Goal: Transaction & Acquisition: Purchase product/service

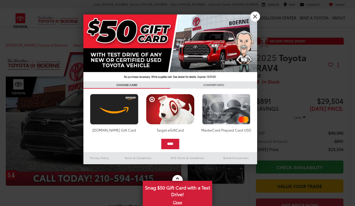
click at [254, 16] on link "X" at bounding box center [255, 17] width 10 height 10
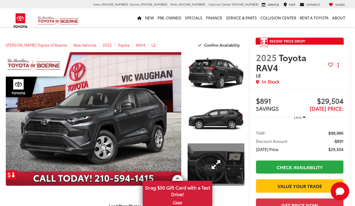
click at [197, 151] on link "Expand Photo 3" at bounding box center [216, 164] width 56 height 43
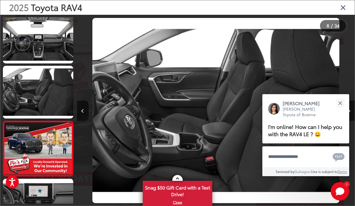
scroll to position [337, 0]
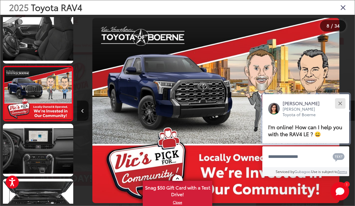
click at [340, 104] on div "Close" at bounding box center [340, 103] width 4 height 4
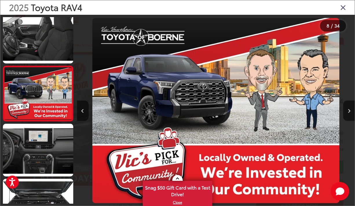
click at [342, 8] on icon "Close gallery" at bounding box center [343, 7] width 6 height 8
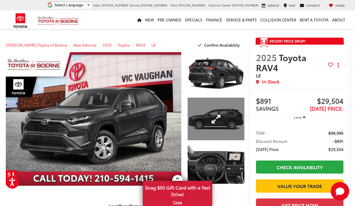
click at [221, 127] on link "Expand Photo 2" at bounding box center [216, 119] width 56 height 43
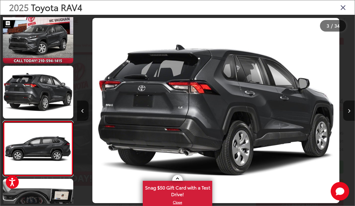
scroll to position [61, 0]
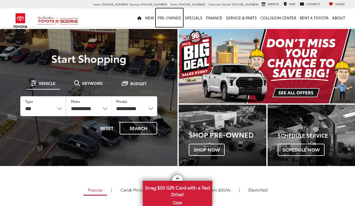
click at [170, 20] on link "Pre-Owned" at bounding box center [169, 17] width 27 height 19
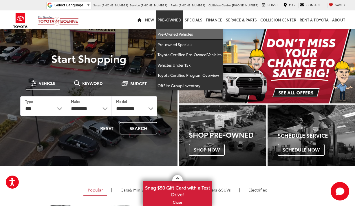
click at [174, 30] on link "Pre-Owned Vehicles" at bounding box center [189, 34] width 67 height 10
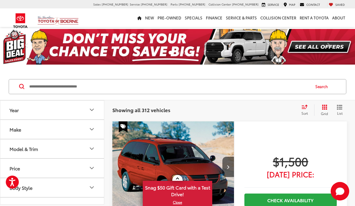
click at [84, 130] on button "Make" at bounding box center [52, 129] width 104 height 19
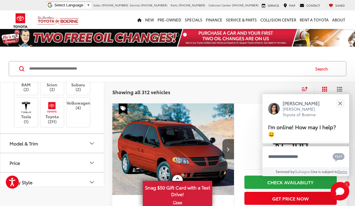
scroll to position [265, 0]
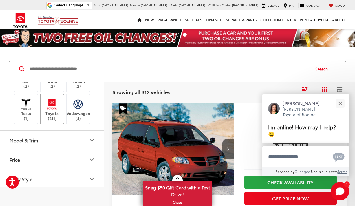
click at [57, 111] on img at bounding box center [52, 104] width 16 height 14
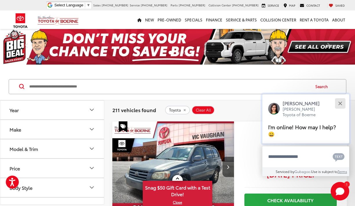
click at [339, 103] on button "Close" at bounding box center [340, 103] width 12 height 12
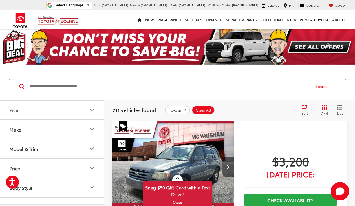
click at [88, 149] on button "Model & Trim" at bounding box center [52, 148] width 104 height 19
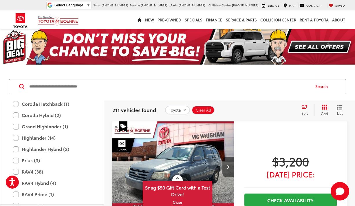
scroll to position [155, 0]
click at [51, 184] on label "RAV4 Hybrid (4)" at bounding box center [52, 182] width 78 height 10
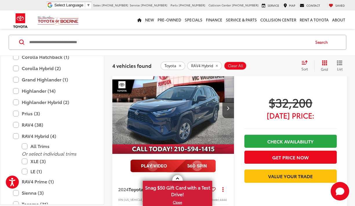
scroll to position [59, 0]
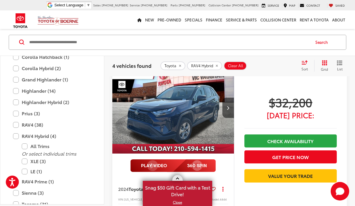
click at [176, 202] on link "X" at bounding box center [177, 202] width 68 height 6
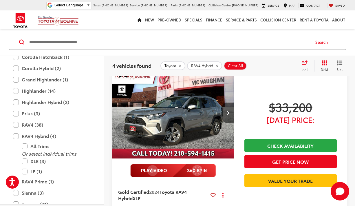
scroll to position [457, 0]
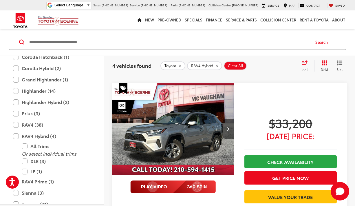
click at [158, 132] on img "2024 Toyota RAV4 Hybrid XLE 0" at bounding box center [173, 129] width 122 height 92
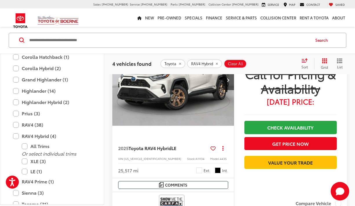
scroll to position [718, 0]
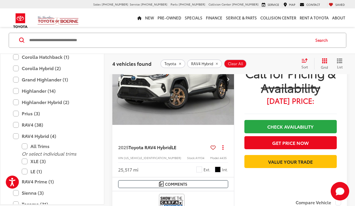
click at [140, 147] on span "Toyota RAV4 Hybrid" at bounding box center [150, 147] width 43 height 7
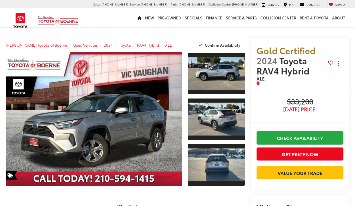
click at [211, 119] on link "Expand Photo 2" at bounding box center [216, 119] width 57 height 43
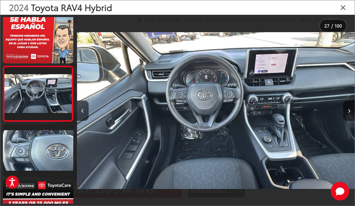
click at [343, 5] on icon "Close gallery" at bounding box center [343, 7] width 6 height 8
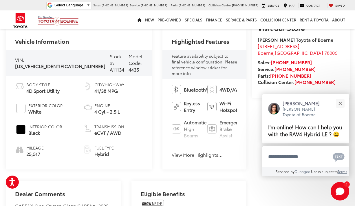
scroll to position [176, 0]
click at [177, 151] on button "View More Highlights..." at bounding box center [197, 154] width 51 height 7
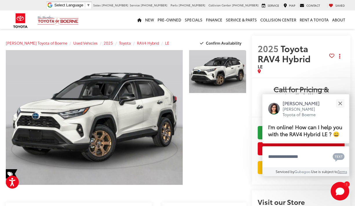
scroll to position [2, 0]
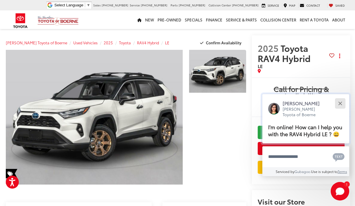
click at [341, 101] on div "Close" at bounding box center [340, 103] width 4 height 4
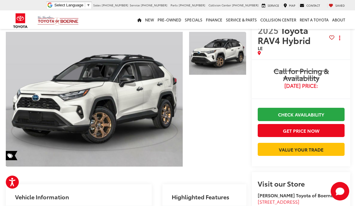
scroll to position [22, 0]
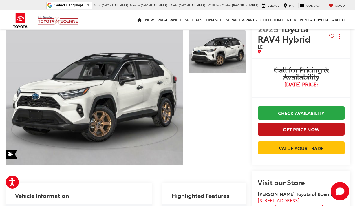
click at [266, 132] on button "Get Price Now" at bounding box center [301, 128] width 87 height 13
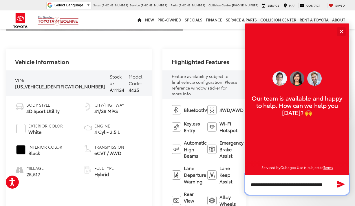
scroll to position [156, 0]
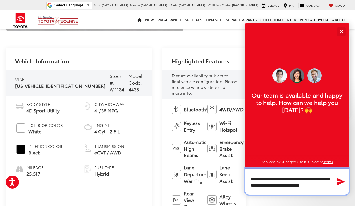
click at [258, 184] on textarea "**********" at bounding box center [297, 181] width 104 height 26
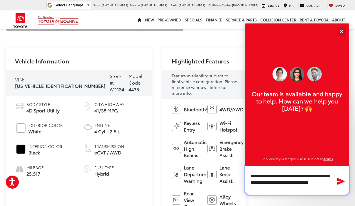
type textarea "**********"
click at [330, 183] on div "Text" at bounding box center [337, 177] width 17 height 29
click at [330, 182] on div "Text" at bounding box center [337, 177] width 17 height 29
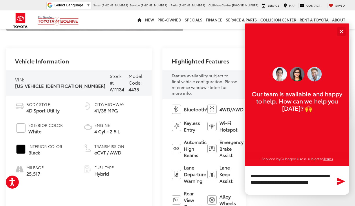
click at [340, 181] on icon "Send Message" at bounding box center [341, 181] width 8 height 7
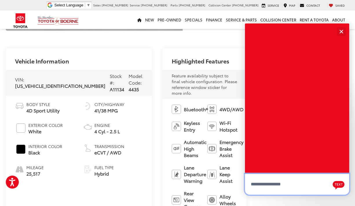
scroll to position [0, 0]
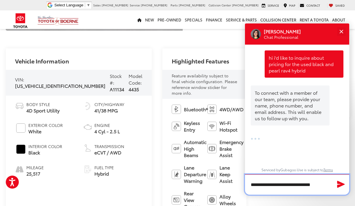
type textarea "**********"
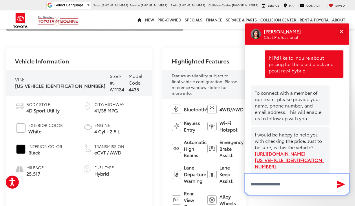
scroll to position [56, 0]
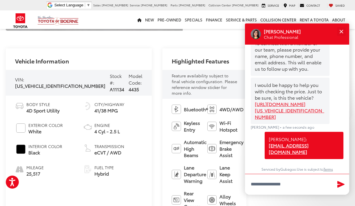
click at [295, 113] on link "[URL][DOMAIN_NAME][US_VEHICLE_IDENTIFICATION_NUMBER]" at bounding box center [290, 110] width 71 height 19
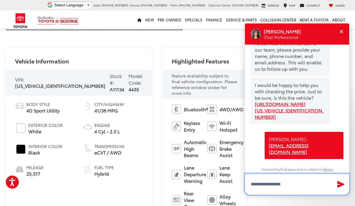
click at [263, 176] on textarea "Type your message" at bounding box center [297, 184] width 104 height 21
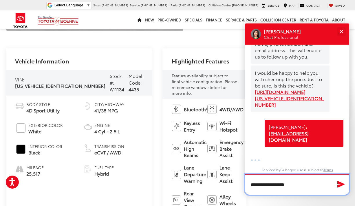
scroll to position [68, 0]
type textarea "**********"
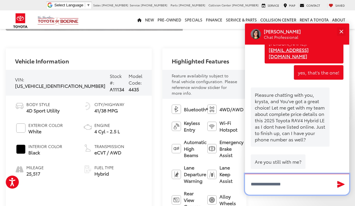
scroll to position [167, 0]
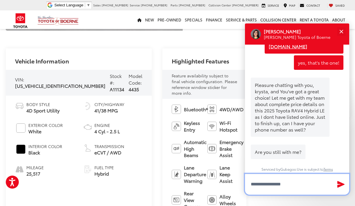
click at [268, 185] on textarea "Type your message" at bounding box center [297, 184] width 104 height 21
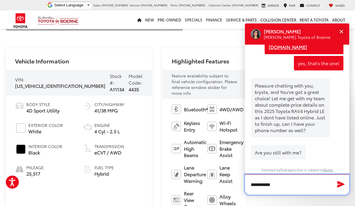
type textarea "**********"
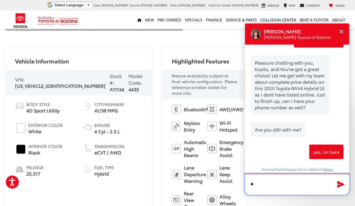
scroll to position [189, 0]
type textarea "**********"
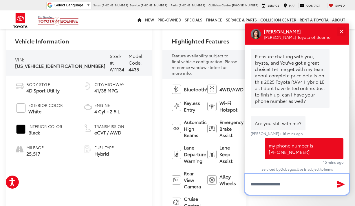
scroll to position [178, 0]
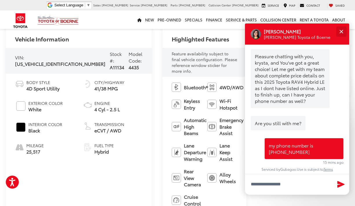
click at [342, 32] on div "Close" at bounding box center [341, 32] width 4 height 4
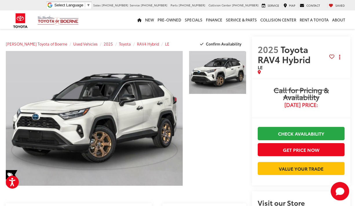
scroll to position [1, 0]
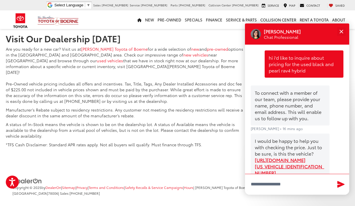
scroll to position [737, 0]
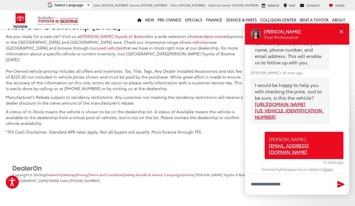
click at [326, 111] on div "I would be happy to help you with checking the price. Just to be sure, is this …" at bounding box center [297, 104] width 93 height 52
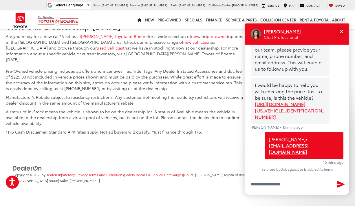
scroll to position [56, 0]
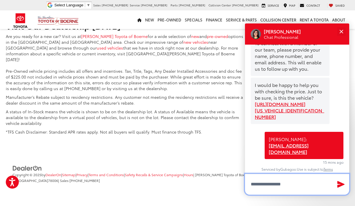
click at [291, 185] on textarea "Type your message" at bounding box center [297, 184] width 104 height 21
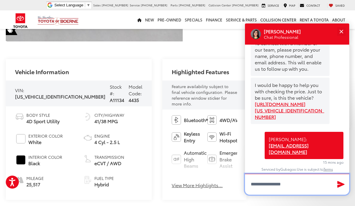
click at [281, 186] on textarea "Type your message" at bounding box center [297, 184] width 104 height 21
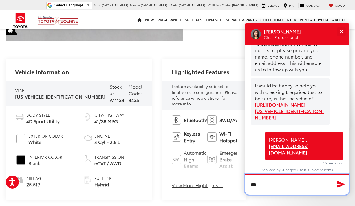
scroll to position [55, 0]
type textarea "*"
type textarea "**********"
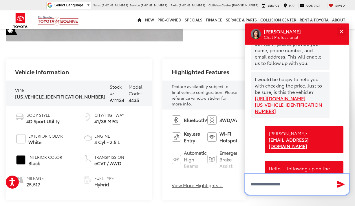
scroll to position [84, 0]
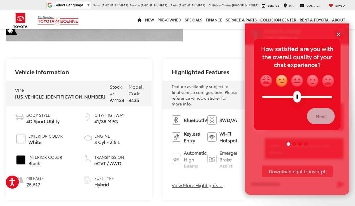
click at [276, 83] on img "slightly frowning" at bounding box center [281, 80] width 13 height 13
click at [318, 120] on button "Next" at bounding box center [321, 116] width 28 height 16
click at [281, 79] on img "slightly frowning" at bounding box center [281, 80] width 13 height 13
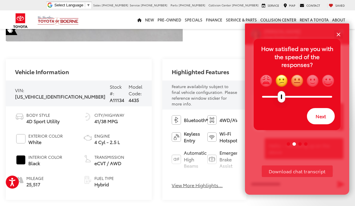
click at [299, 81] on img "neutral" at bounding box center [296, 80] width 13 height 13
click at [317, 82] on img "slightly smiling" at bounding box center [312, 80] width 13 height 13
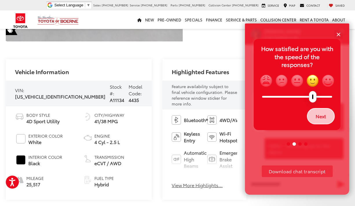
click at [315, 114] on button "Next" at bounding box center [321, 116] width 28 height 16
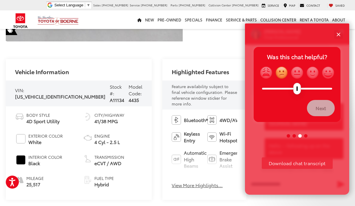
click at [278, 72] on img "slightly frowning" at bounding box center [281, 72] width 13 height 13
click at [314, 101] on button "Next" at bounding box center [321, 108] width 28 height 16
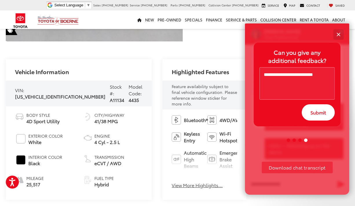
click at [343, 35] on button "Close" at bounding box center [338, 34] width 12 height 12
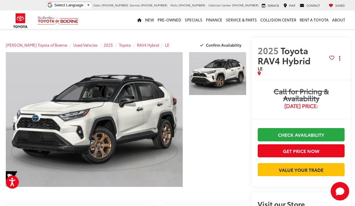
scroll to position [0, 0]
